Goal: Check status: Check status

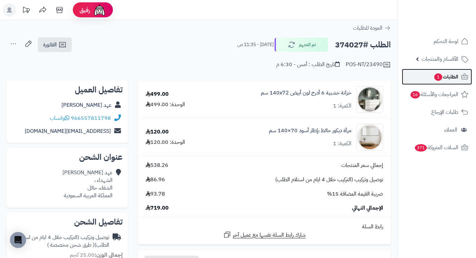
click at [443, 78] on span "الطلبات 1" at bounding box center [445, 76] width 25 height 9
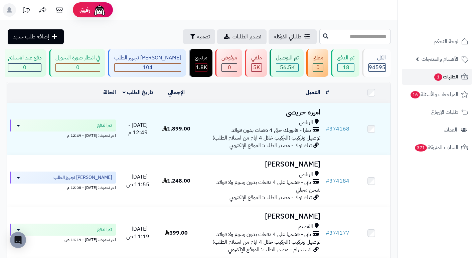
click at [370, 40] on input "text" at bounding box center [354, 36] width 71 height 15
click at [197, 35] on span "تصفية" at bounding box center [203, 36] width 13 height 8
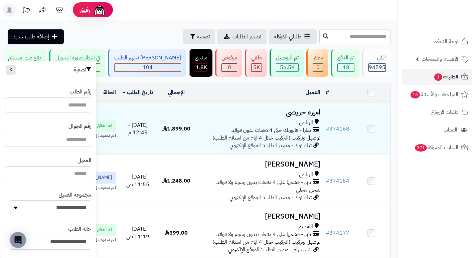
click at [54, 140] on input "text" at bounding box center [48, 139] width 86 height 15
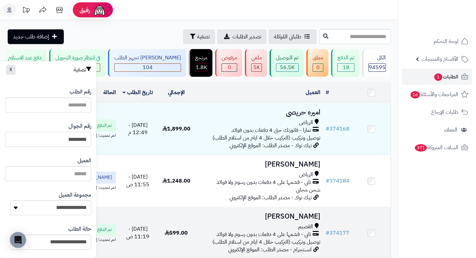
type input "*********"
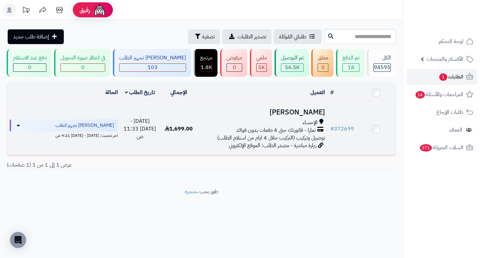
click at [313, 116] on h3 "[PERSON_NAME]" at bounding box center [263, 113] width 124 height 8
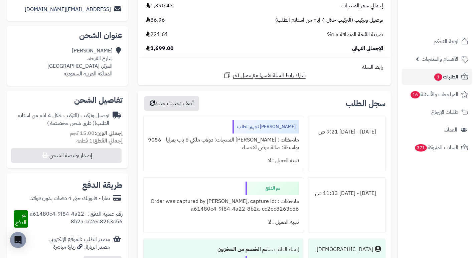
scroll to position [134, 0]
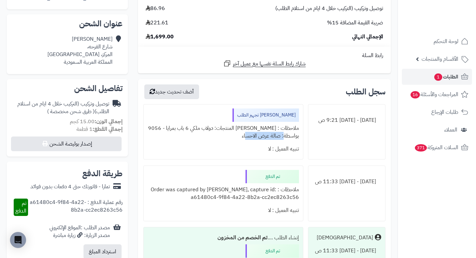
drag, startPoint x: 301, startPoint y: 137, endPoint x: 215, endPoint y: 134, distance: 85.2
click at [216, 134] on div "جاري تجهيز الطلب ملاحظات : جاري تجهيز المنتجات: دولاب ملكي 6 باب بمرايا - 9056 …" at bounding box center [223, 132] width 160 height 56
click at [221, 153] on div "تنبيه العميل : لا" at bounding box center [223, 149] width 151 height 13
click at [290, 135] on div "ملاحظات : جاري تجهيز المنتجات: دولاب ملكي 6 باب بمرايا - 9056 بواسطة: صالة عرض …" at bounding box center [223, 132] width 151 height 21
drag, startPoint x: 296, startPoint y: 136, endPoint x: 247, endPoint y: 140, distance: 49.0
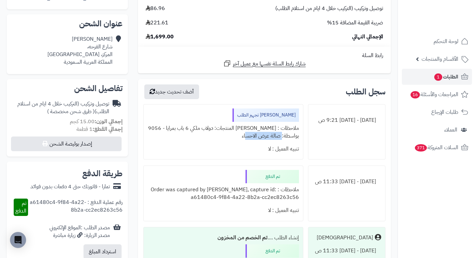
click at [247, 140] on div "ملاحظات : جاري تجهيز المنتجات: دولاب ملكي 6 باب بمرايا - 9056 بواسطة: صالة عرض …" at bounding box center [223, 132] width 151 height 21
click at [240, 143] on div "تنبيه العميل : لا" at bounding box center [223, 149] width 151 height 13
drag, startPoint x: 300, startPoint y: 134, endPoint x: 245, endPoint y: 134, distance: 54.1
click at [245, 134] on div "جاري تجهيز الطلب ملاحظات : جاري تجهيز المنتجات: دولاب ملكي 6 باب بمرايا - 9056 …" at bounding box center [223, 132] width 160 height 56
click at [238, 136] on div "ملاحظات : جاري تجهيز المنتجات: دولاب ملكي 6 باب بمرايا - 9056 بواسطة: صالة عرض …" at bounding box center [223, 132] width 151 height 21
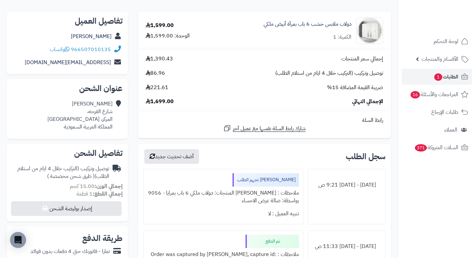
scroll to position [167, 0]
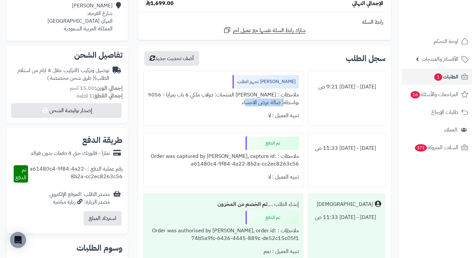
drag, startPoint x: 297, startPoint y: 102, endPoint x: 221, endPoint y: 106, distance: 75.6
click at [227, 104] on div "ملاحظات : جاري تجهيز المنتجات: دولاب ملكي 6 باب بمرايا - 9056 بواسطة: صالة عرض …" at bounding box center [223, 99] width 151 height 21
click at [214, 112] on div "تنبيه العميل : لا" at bounding box center [223, 115] width 151 height 13
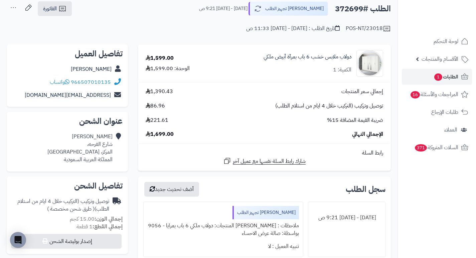
scroll to position [0, 0]
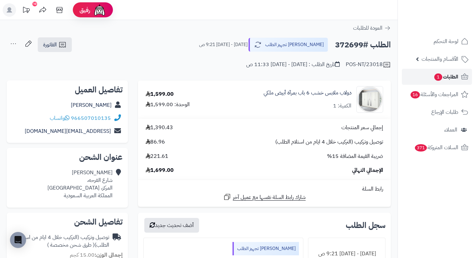
click at [433, 79] on span "الطلبات 1" at bounding box center [445, 76] width 25 height 9
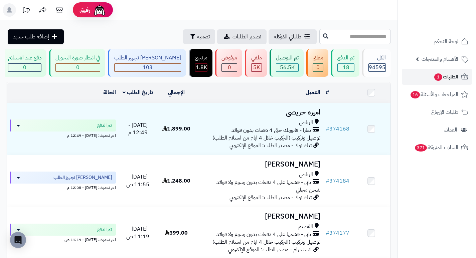
click at [349, 39] on input "text" at bounding box center [354, 36] width 71 height 15
type input "******"
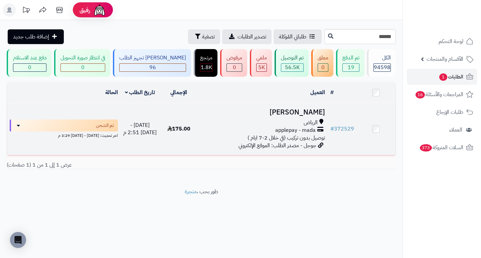
click at [313, 114] on h3 "[PERSON_NAME]" at bounding box center [263, 113] width 124 height 8
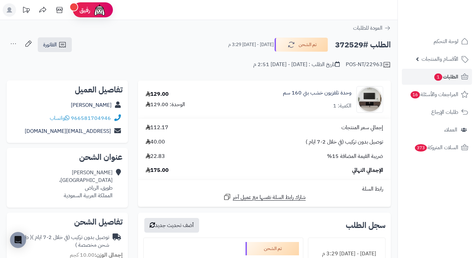
click at [349, 43] on h2 "الطلب #372529" at bounding box center [363, 45] width 56 height 14
copy h2 "372529"
click at [292, 122] on td "إجمالي سعر المنتجات 112.17 توصيل بدون تركيب (في خلال 2-7 ايام ) 40.00 ضريبة الق…" at bounding box center [264, 149] width 253 height 61
click at [345, 47] on h2 "الطلب #372529" at bounding box center [363, 45] width 56 height 14
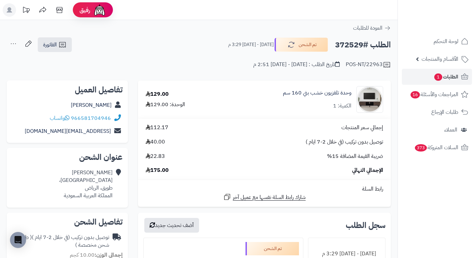
click at [345, 47] on h2 "الطلب #372529" at bounding box center [363, 45] width 56 height 14
copy h2 "372529"
click at [453, 77] on span "الطلبات 1" at bounding box center [445, 76] width 25 height 9
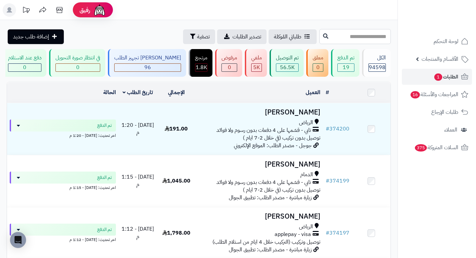
click at [373, 35] on input "text" at bounding box center [354, 36] width 71 height 15
type input "******"
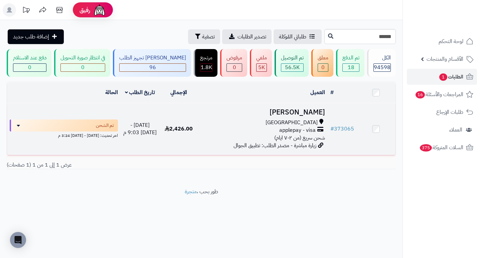
click at [303, 115] on h3 "[PERSON_NAME]" at bounding box center [263, 113] width 124 height 8
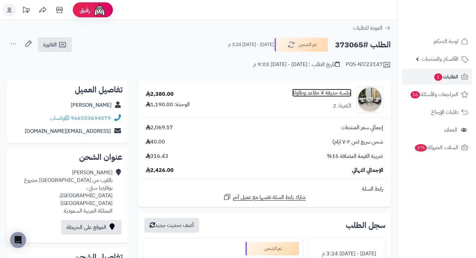
click at [340, 92] on link "جلسة حديقة 4 مقاعد وطاولة" at bounding box center [321, 93] width 59 height 8
